Goal: Find specific page/section: Find specific page/section

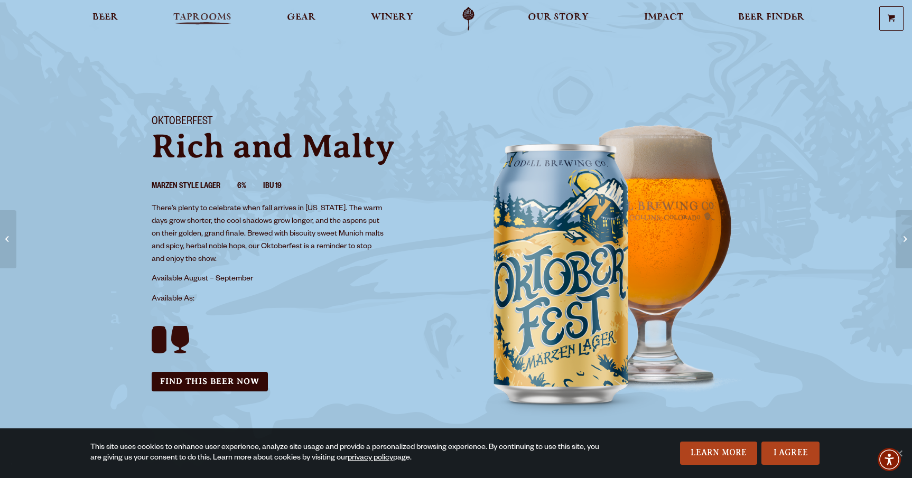
click at [237, 18] on link "Taprooms" at bounding box center [202, 19] width 72 height 24
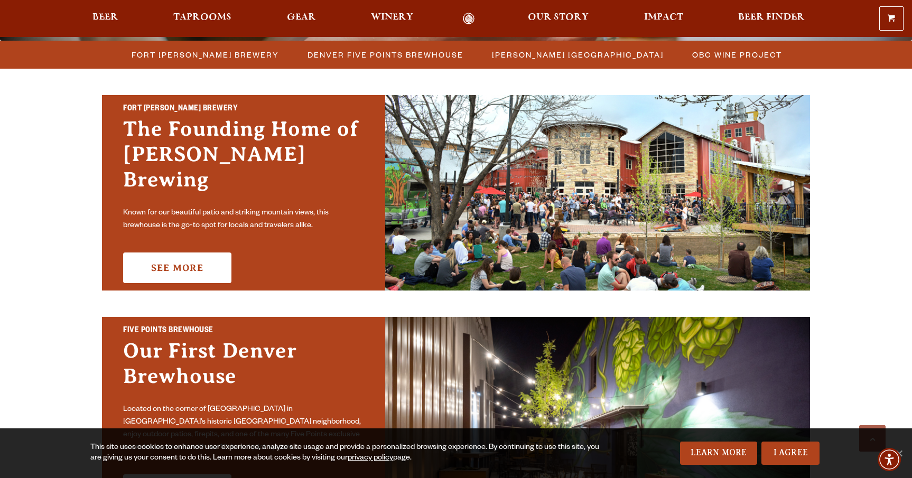
scroll to position [279, 0]
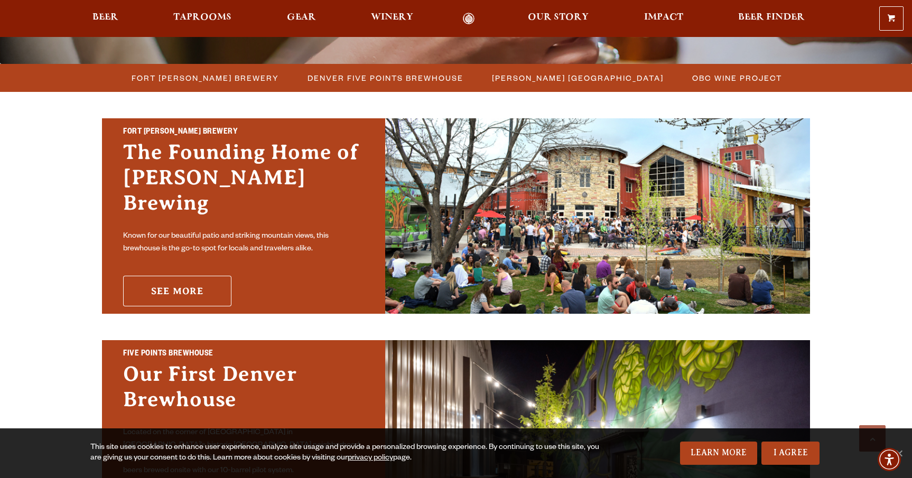
click at [178, 288] on link "See More" at bounding box center [177, 291] width 108 height 31
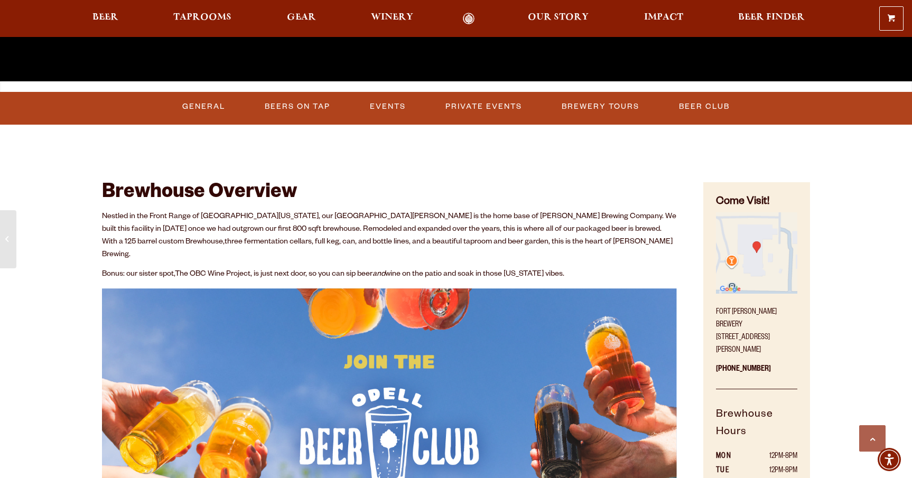
scroll to position [494, 0]
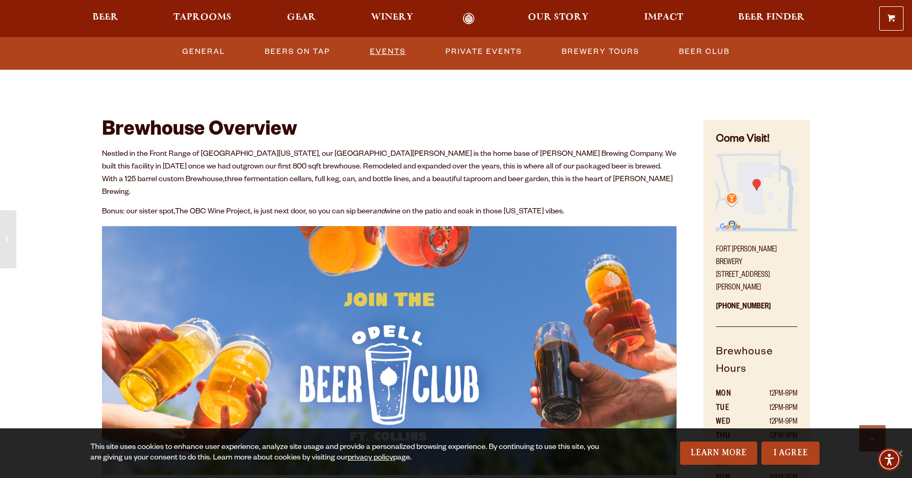
click at [378, 56] on link "Events" at bounding box center [388, 52] width 44 height 24
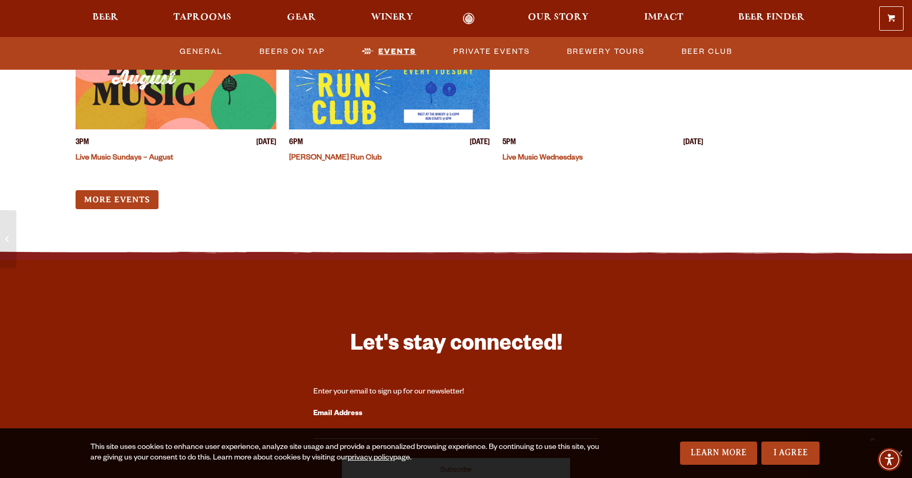
scroll to position [2686, 0]
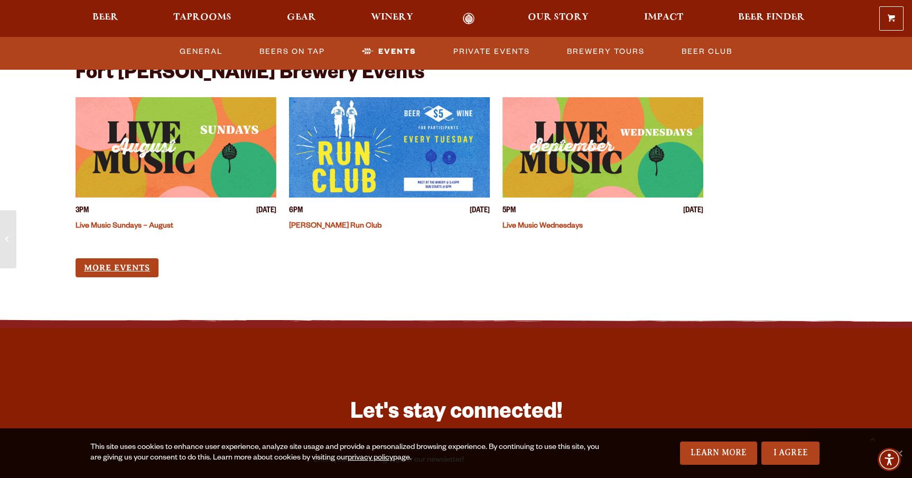
click at [145, 258] on link "More Events" at bounding box center [117, 268] width 83 height 20
